Goal: Information Seeking & Learning: Find specific page/section

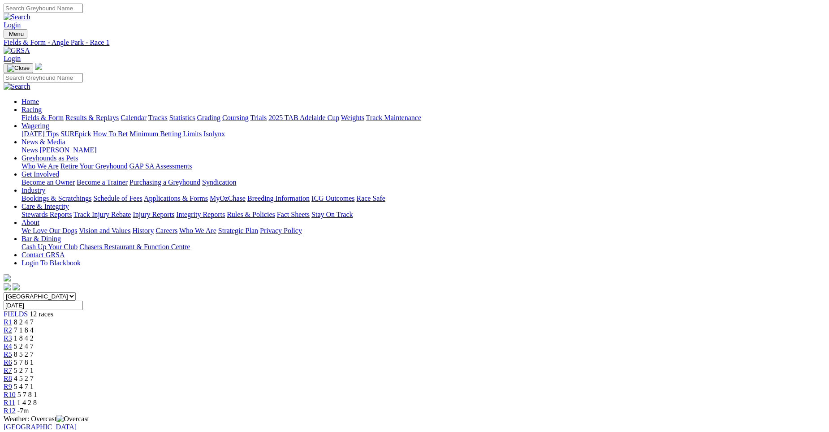
click at [244, 326] on div "R2 7 1 8 4" at bounding box center [415, 330] width 822 height 8
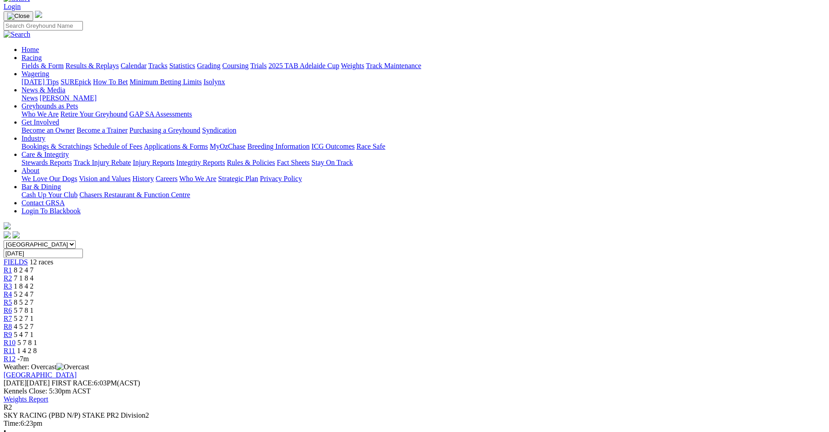
scroll to position [51, 0]
click at [294, 283] on div "R3 1 8 4 2" at bounding box center [415, 287] width 822 height 8
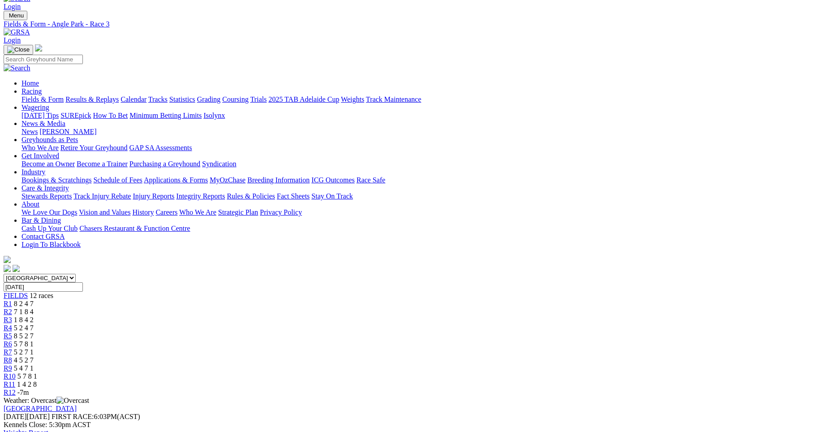
scroll to position [13, 0]
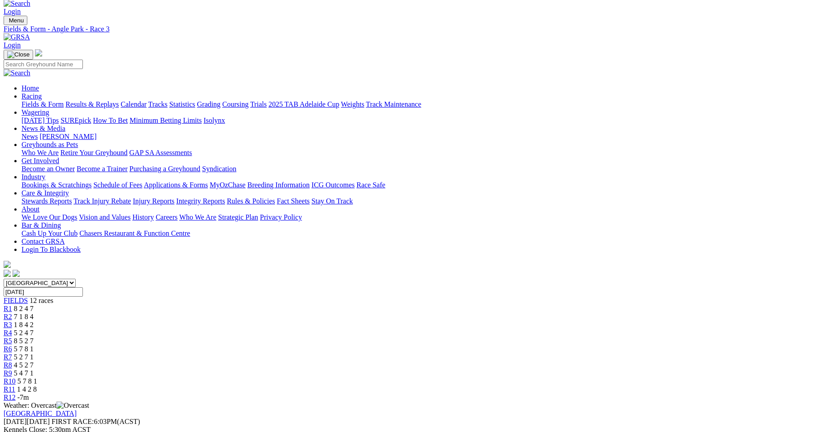
click at [337, 329] on div "R4 5 2 4 7" at bounding box center [415, 333] width 822 height 8
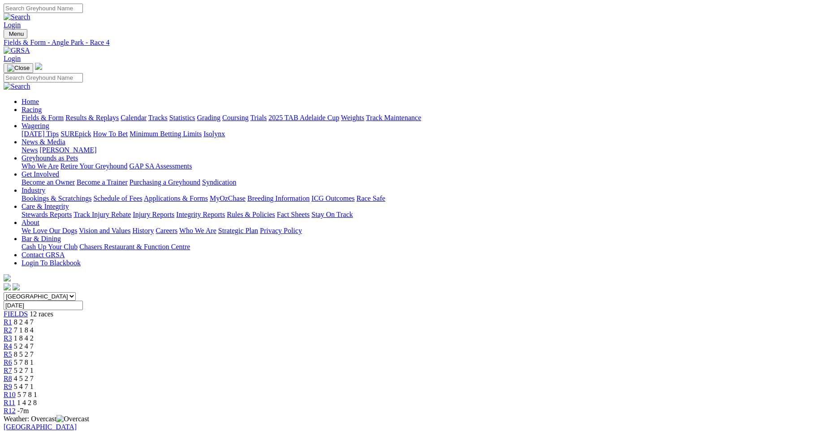
click at [373, 350] on div "R5 8 5 2 7" at bounding box center [415, 354] width 822 height 8
click at [34, 350] on span "8 5 2 7" at bounding box center [24, 354] width 20 height 8
click at [12, 359] on span "R6" at bounding box center [8, 363] width 9 height 8
click at [12, 367] on span "R7" at bounding box center [8, 371] width 9 height 8
click at [34, 375] on span "4 5 2 7" at bounding box center [24, 379] width 20 height 8
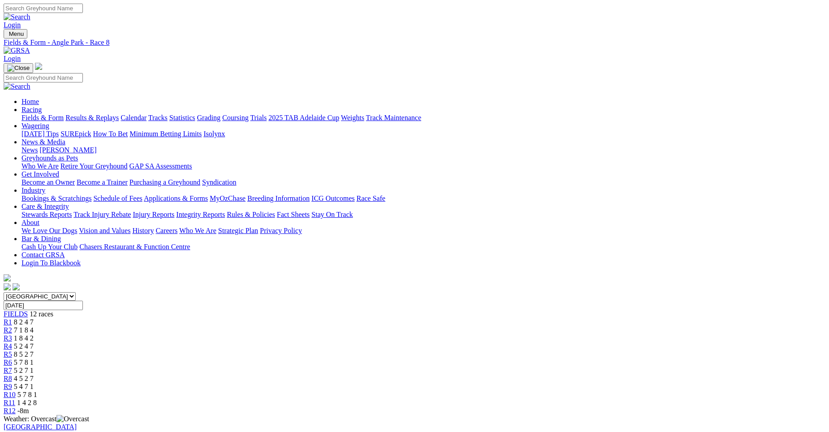
click at [34, 383] on span "5 4 7 1" at bounding box center [24, 387] width 20 height 8
click at [37, 391] on span "5 7 8 1" at bounding box center [27, 395] width 20 height 8
click at [37, 399] on span "1 4 2 8" at bounding box center [27, 403] width 20 height 8
click at [29, 407] on span "-8m" at bounding box center [23, 411] width 12 height 8
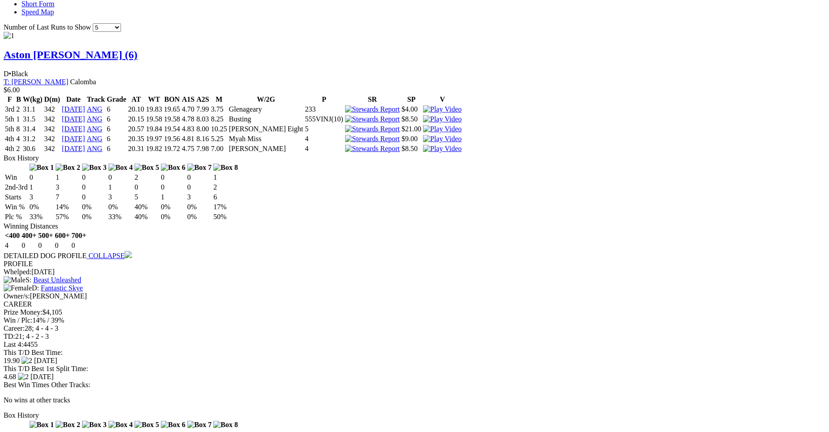
scroll to position [822, 0]
